Goal: Task Accomplishment & Management: Manage account settings

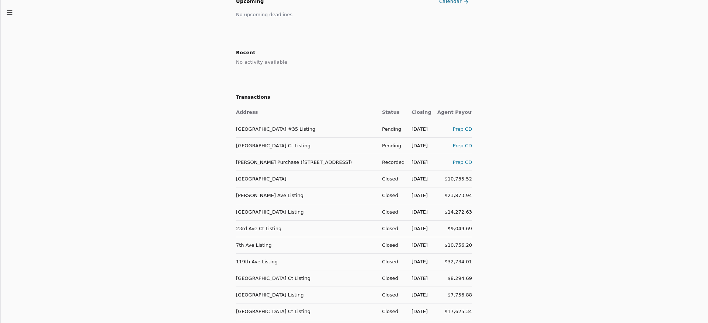
scroll to position [194, 0]
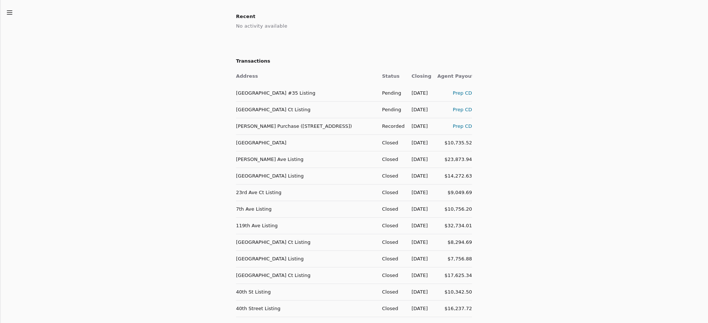
click at [253, 155] on td "[PERSON_NAME] Ave Listing" at bounding box center [306, 159] width 140 height 17
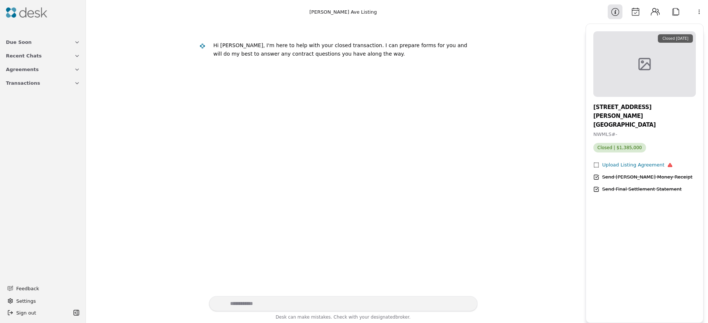
click at [24, 44] on span "Due Soon" at bounding box center [19, 42] width 26 height 8
click at [24, 96] on span "Recent Chats" at bounding box center [24, 93] width 36 height 8
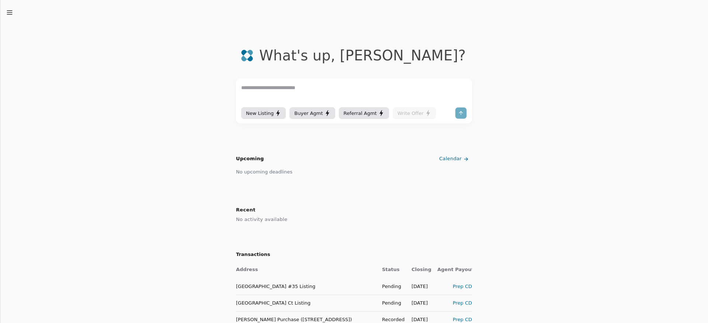
click at [0, 0] on div at bounding box center [0, 0] width 0 height 0
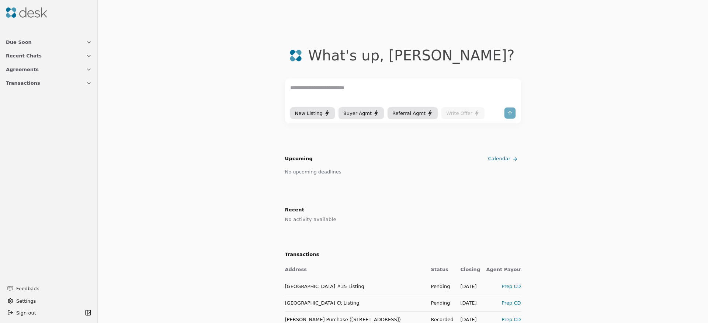
click at [51, 44] on button "Due Soon" at bounding box center [48, 42] width 95 height 14
click at [40, 94] on button "Recent Chats" at bounding box center [48, 93] width 95 height 14
click at [58, 140] on button "Agreements" at bounding box center [48, 144] width 95 height 14
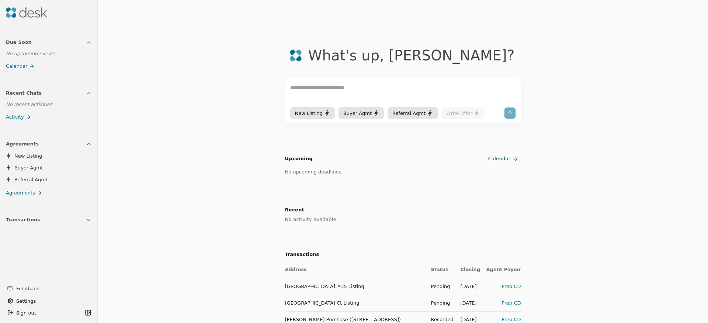
click at [65, 225] on button "Transactions" at bounding box center [48, 220] width 95 height 14
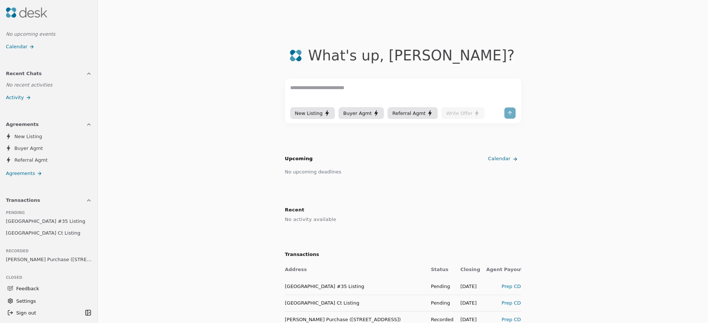
scroll to position [32, 0]
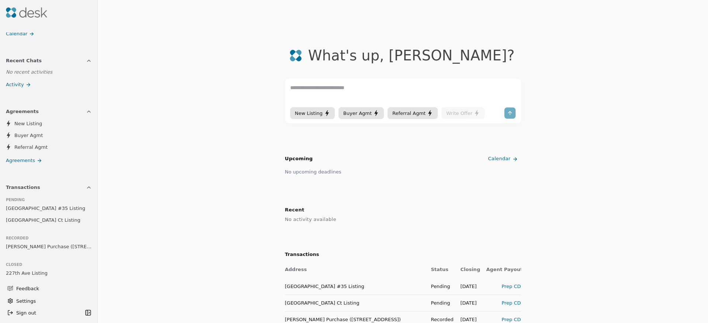
click at [45, 210] on span "[GEOGRAPHIC_DATA] #35 Listing" at bounding box center [45, 209] width 79 height 8
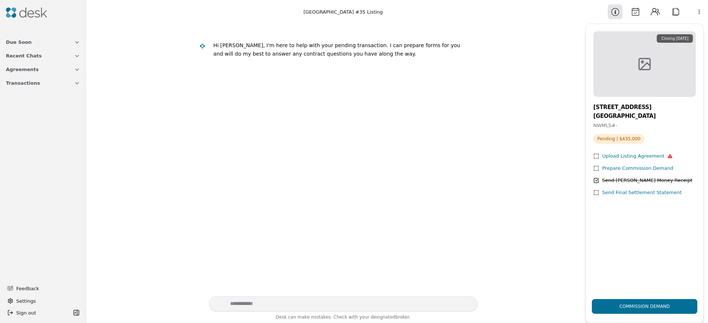
click at [24, 34] on div "Due Soon Recent Chats Agreements Transactions" at bounding box center [43, 87] width 86 height 111
click at [22, 42] on span "Due Soon" at bounding box center [19, 42] width 26 height 8
click at [661, 11] on button "Contacts" at bounding box center [655, 11] width 15 height 15
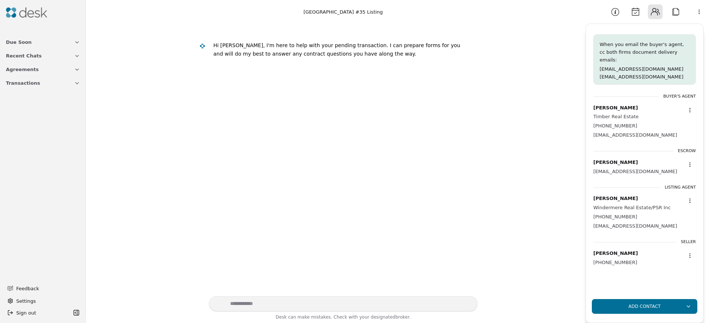
click at [637, 13] on button "Calendar" at bounding box center [635, 11] width 15 height 15
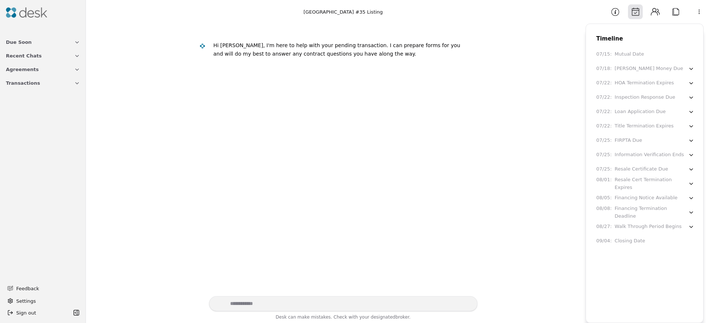
click at [675, 14] on button "Attach" at bounding box center [675, 11] width 15 height 15
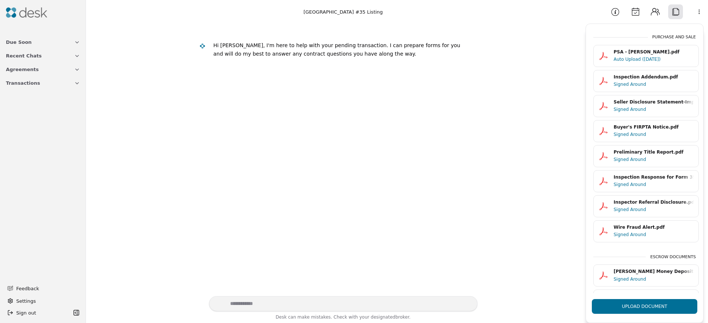
click at [513, 72] on div "Hi [PERSON_NAME], I'm here to help with your pending transaction . I can prepar…" at bounding box center [335, 160] width 491 height 273
click at [45, 50] on button "Recent Chats" at bounding box center [42, 56] width 83 height 14
click at [34, 42] on button "Due Soon" at bounding box center [42, 42] width 83 height 14
click at [30, 10] on img at bounding box center [26, 12] width 41 height 10
